Goal: Task Accomplishment & Management: Complete application form

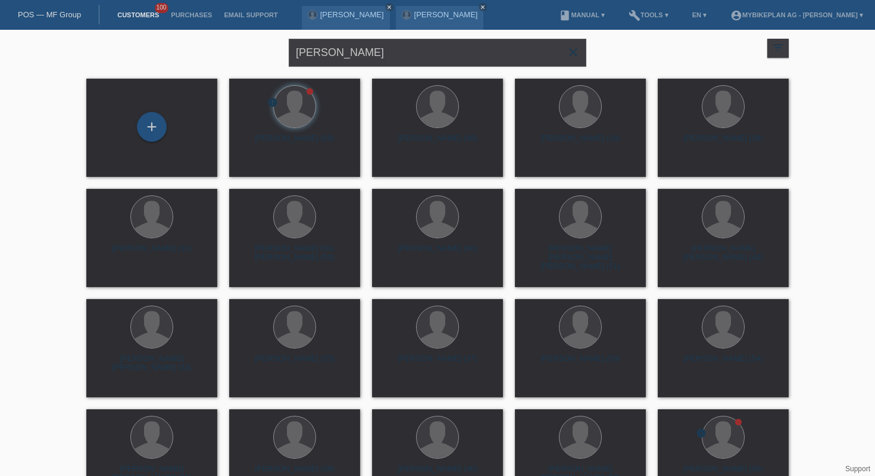
click at [61, 21] on div "POS — MF Group" at bounding box center [49, 15] width 99 height 20
click at [61, 17] on link "POS — MF Group" at bounding box center [49, 14] width 63 height 9
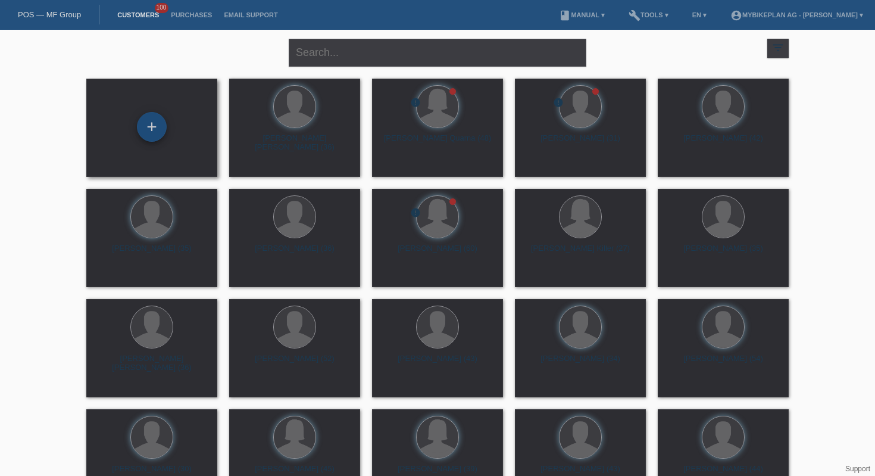
click at [158, 122] on div "+" at bounding box center [152, 127] width 30 height 30
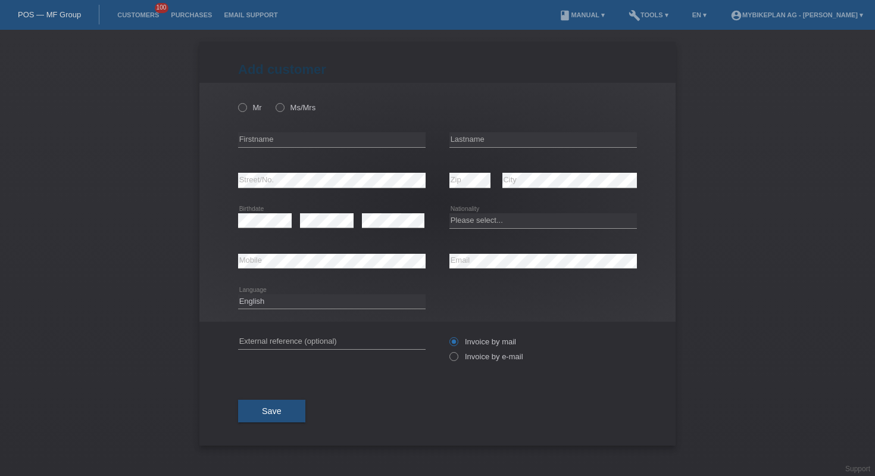
click at [298, 132] on div "error Firstname" at bounding box center [332, 140] width 188 height 40
click at [305, 140] on input "text" at bounding box center [332, 139] width 188 height 15
paste input "[PERSON_NAME]"
type input "[PERSON_NAME]"
click at [517, 140] on input "text" at bounding box center [543, 139] width 188 height 15
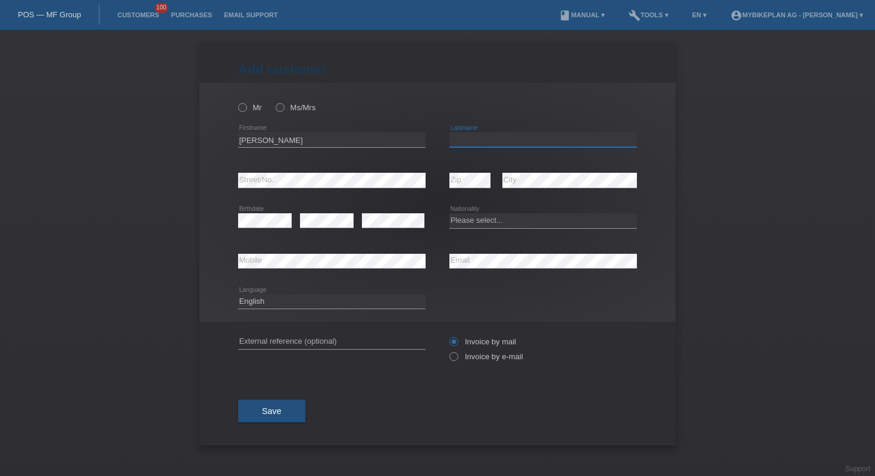
paste input "[PERSON_NAME]"
type input "[PERSON_NAME]"
